Goal: Unclear

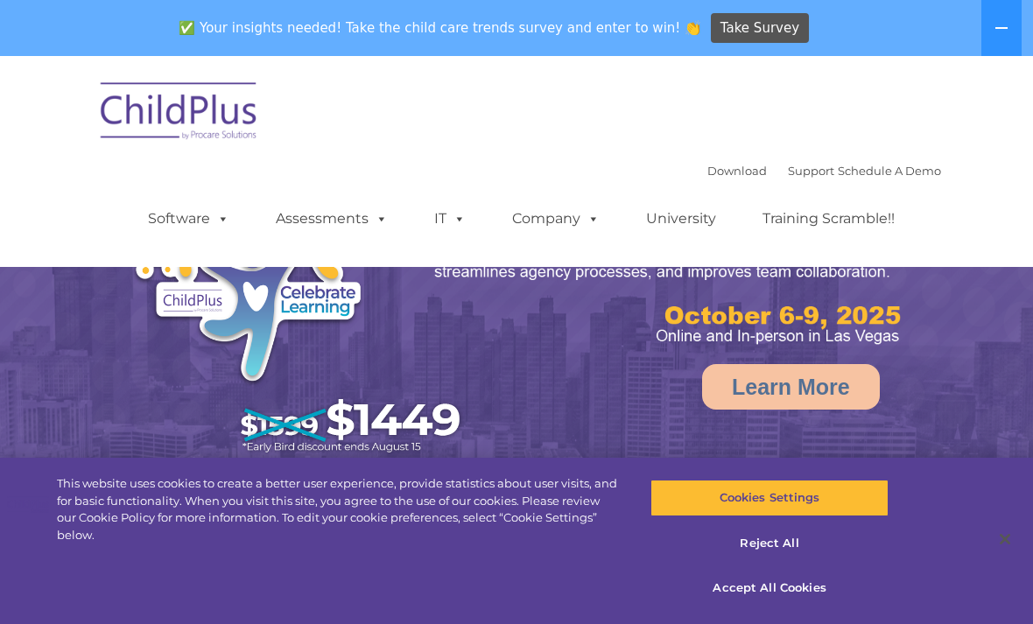
select select "MEDIUM"
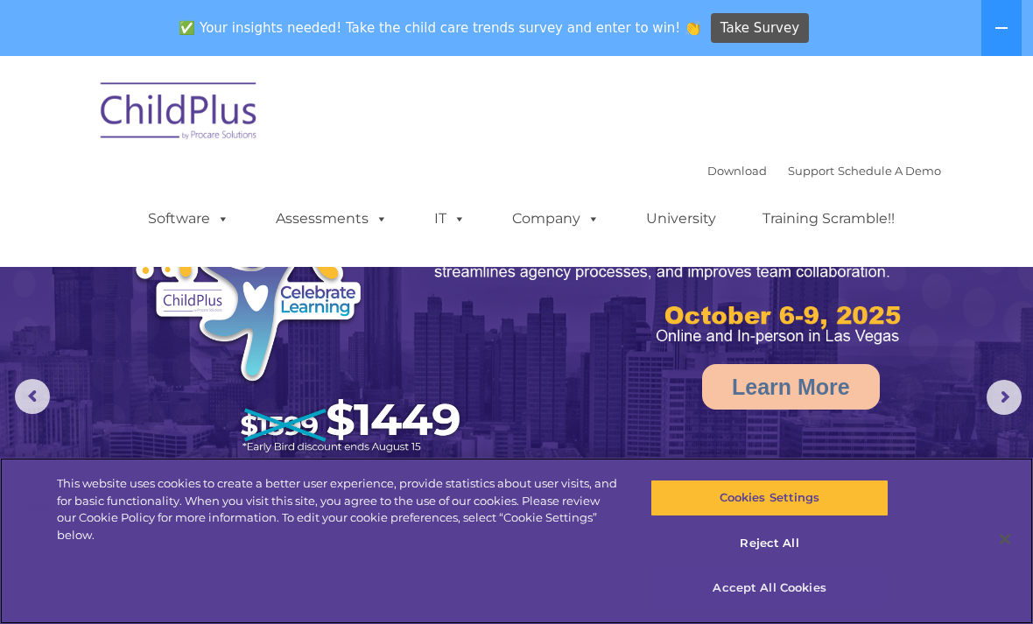
click at [775, 584] on button "Accept All Cookies" at bounding box center [768, 588] width 237 height 37
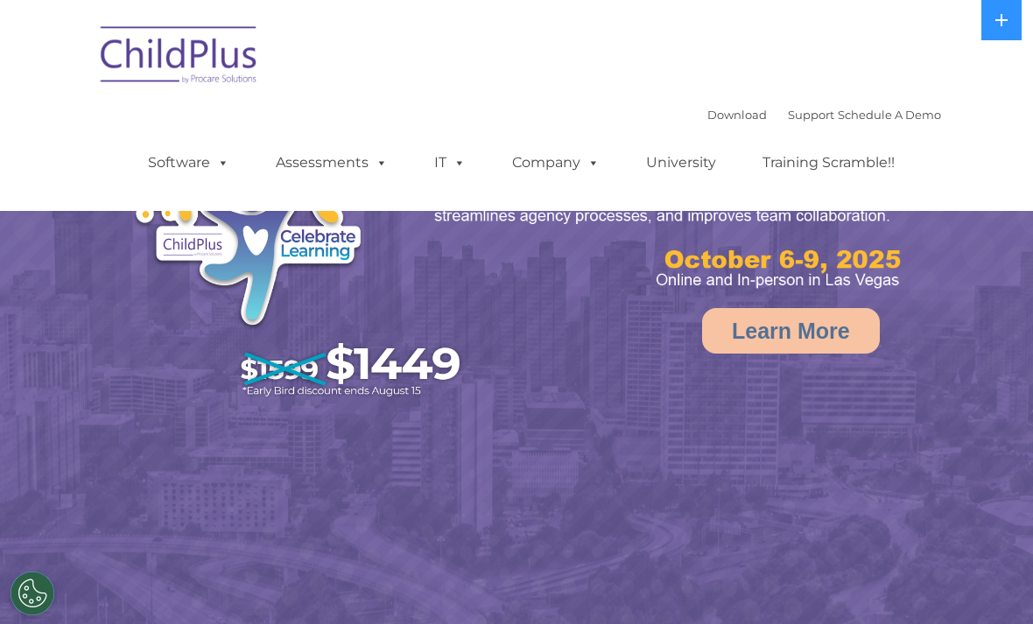
select select "MEDIUM"
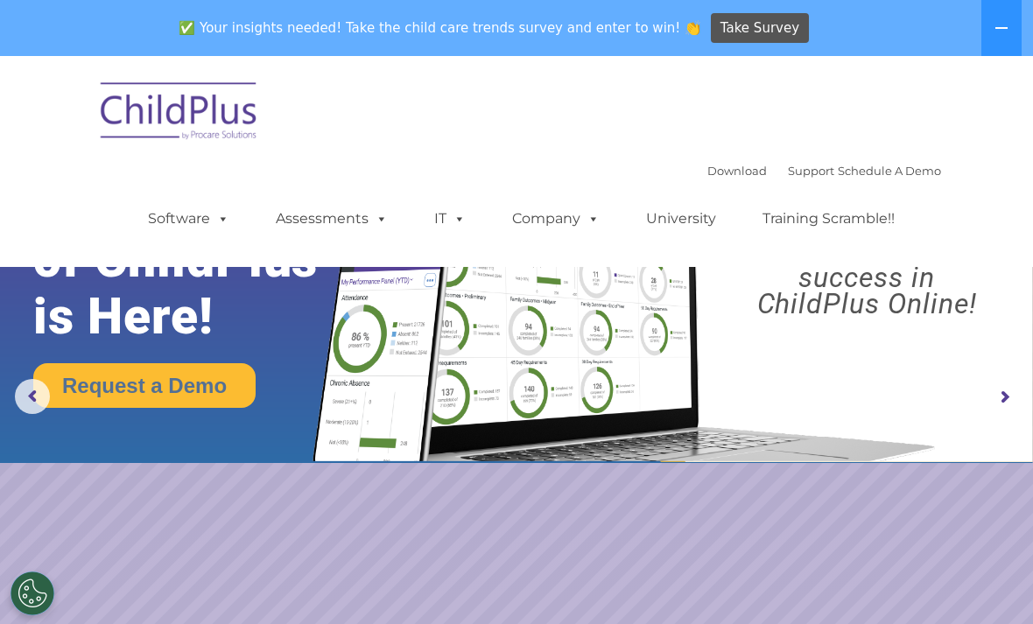
click at [693, 461] on rs-layer-wrap at bounding box center [645, 286] width 648 height 351
